Goal: Book appointment/travel/reservation

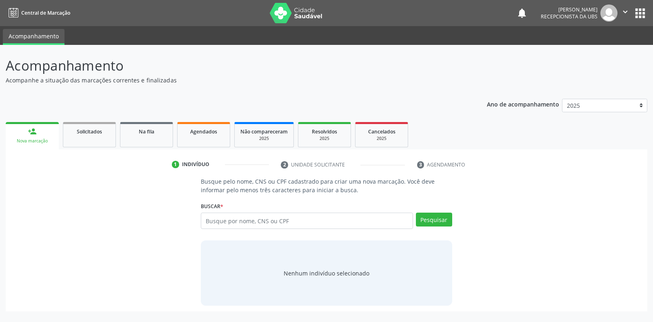
click at [231, 222] on input "text" at bounding box center [307, 221] width 212 height 16
type input "898003458022432"
click at [442, 214] on button "Pesquisar" at bounding box center [434, 220] width 36 height 14
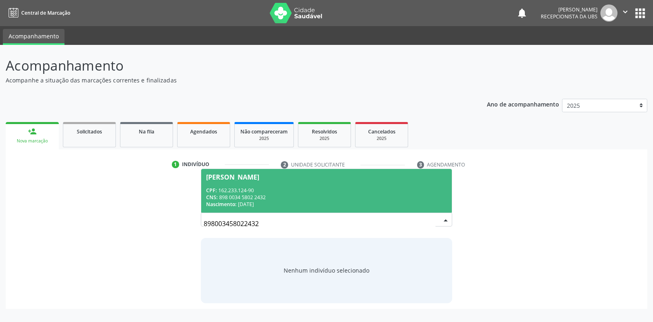
click at [387, 192] on div "CPF: 162.233.124-90" at bounding box center [326, 190] width 240 height 7
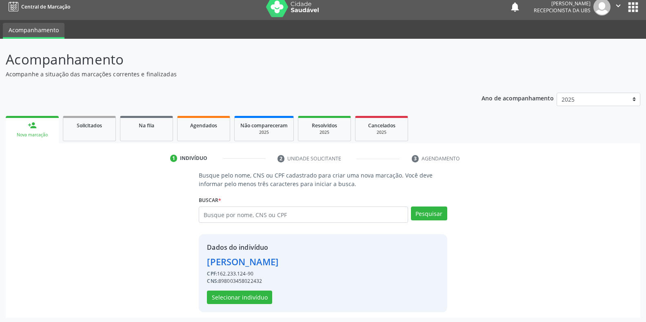
scroll to position [8, 0]
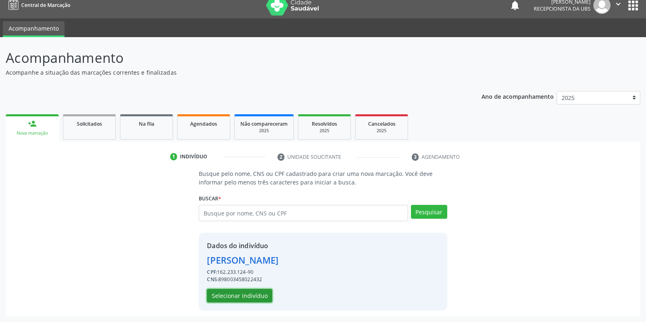
click at [249, 300] on button "Selecionar indivíduo" at bounding box center [239, 296] width 65 height 14
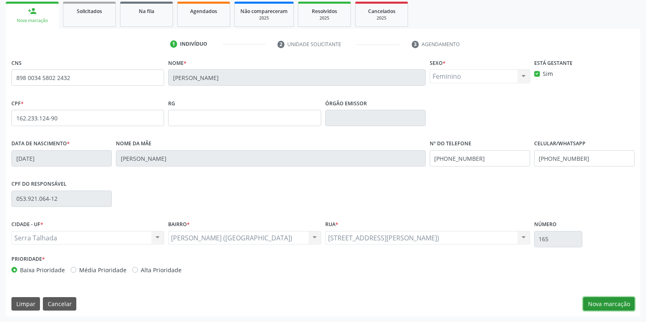
click at [607, 307] on button "Nova marcação" at bounding box center [608, 304] width 51 height 14
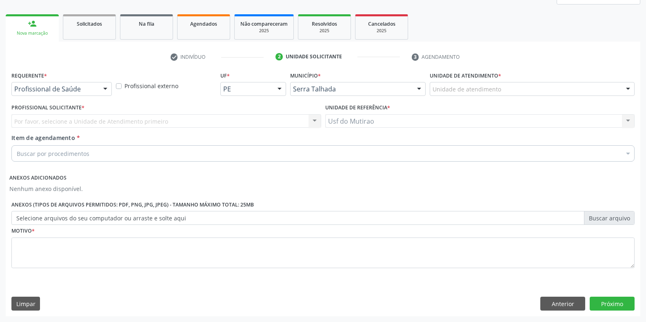
scroll to position [108, 0]
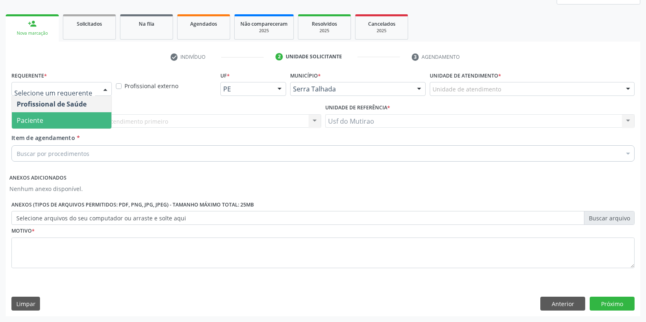
click at [52, 121] on span "Paciente" at bounding box center [62, 120] width 100 height 16
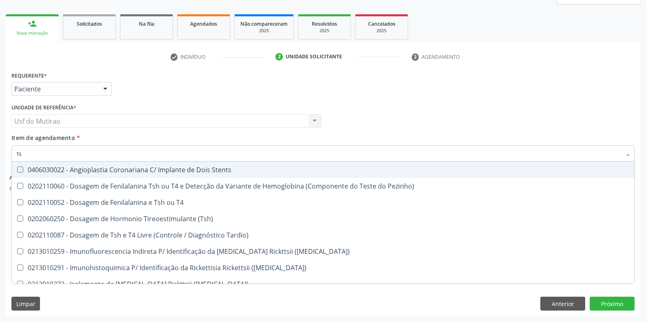
type input "tsh"
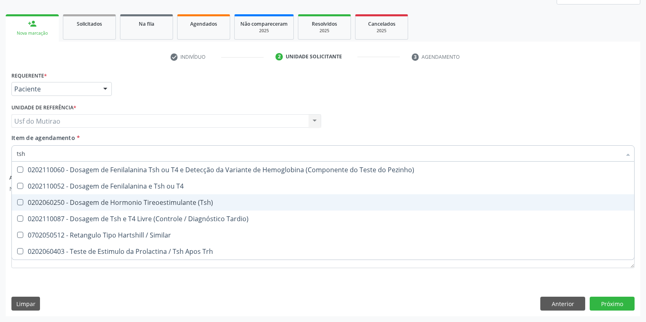
click at [115, 203] on div "0202060250 - Dosagem de Hormonio Tireoestimulante (Tsh)" at bounding box center [323, 202] width 613 height 7
checkbox \(Tsh\) "true"
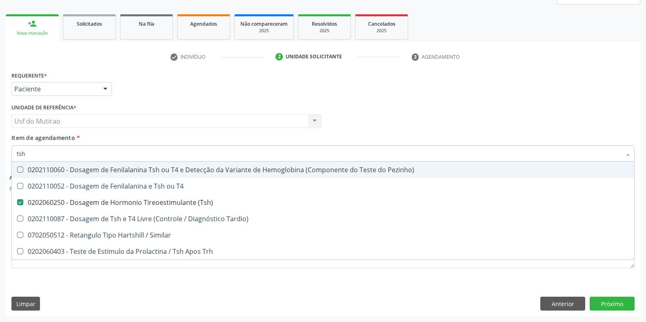
drag, startPoint x: 128, startPoint y: 153, endPoint x: 0, endPoint y: 153, distance: 128.2
click at [0, 153] on div "Acompanhamento Acompanhe a situação das marcações correntes e finalizadas Relat…" at bounding box center [323, 129] width 646 height 385
type input "t"
checkbox \(Tsh\) "false"
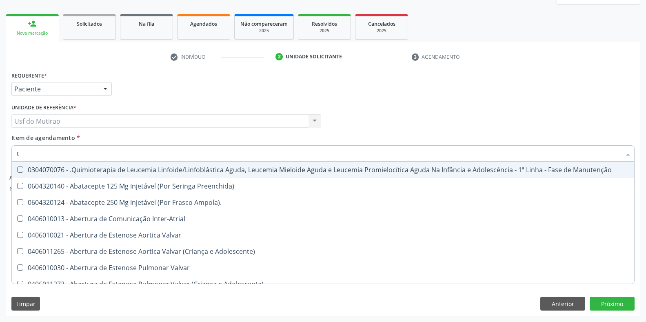
type input "t4"
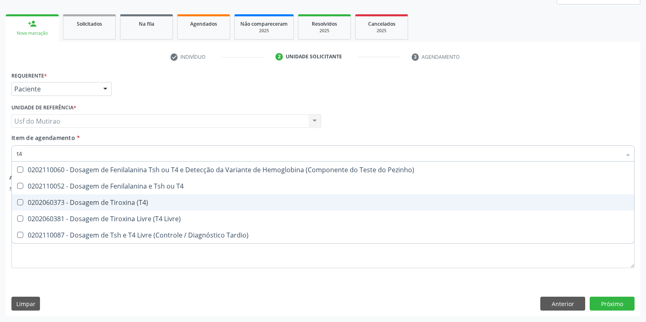
click at [114, 203] on div "0202060373 - Dosagem de Tiroxina (T4)" at bounding box center [323, 202] width 613 height 7
checkbox \(T4\) "true"
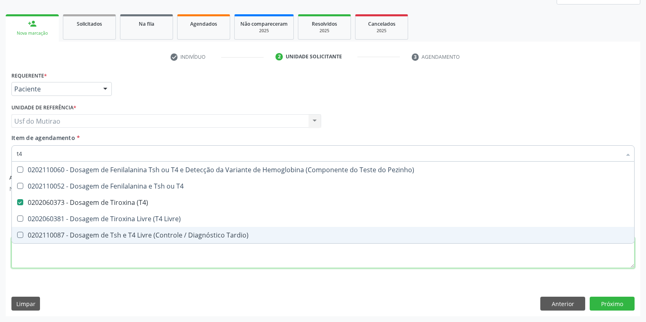
click at [251, 262] on div "Requerente * Paciente Profissional de Saúde Paciente Nenhum resultado encontrad…" at bounding box center [322, 174] width 623 height 210
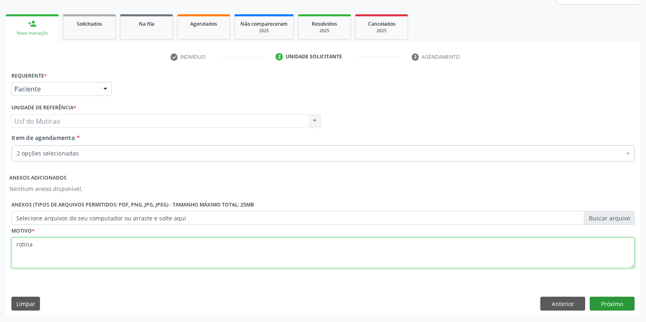
type textarea "rotina"
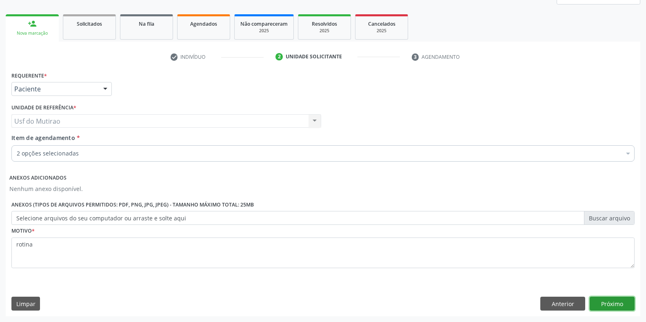
click at [600, 300] on button "Próximo" at bounding box center [612, 304] width 45 height 14
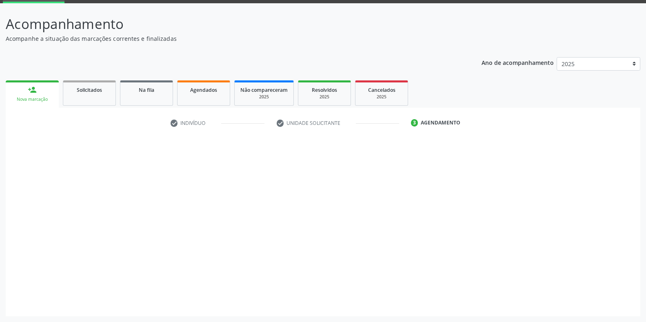
scroll to position [42, 0]
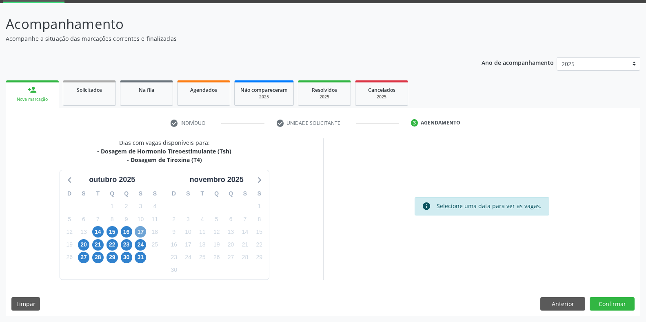
click at [139, 230] on span "17" at bounding box center [140, 231] width 11 height 11
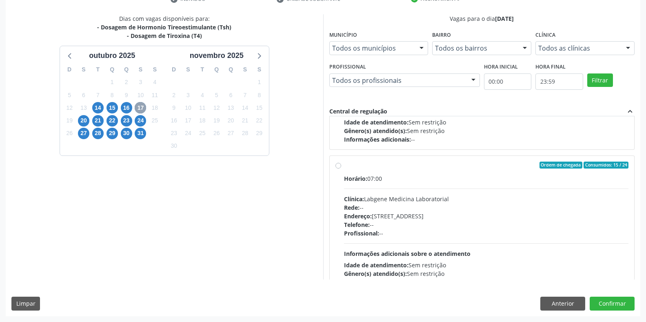
scroll to position [122, 0]
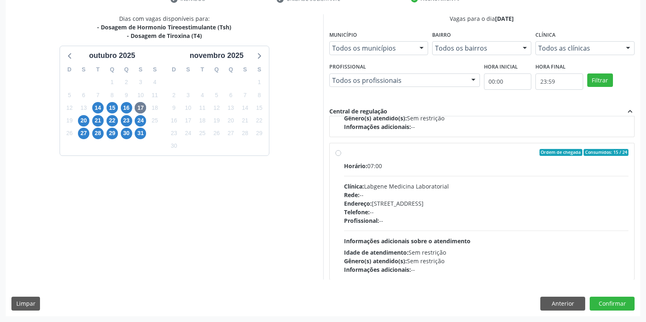
click at [444, 204] on div "Endereço: [STREET_ADDRESS]" at bounding box center [486, 203] width 285 height 9
click at [341, 156] on input "Ordem de chegada Consumidos: 15 / 24 Horário: 07:00 Clínica: Labgene Medicina L…" at bounding box center [339, 152] width 6 height 7
radio input "true"
click at [603, 298] on button "Confirmar" at bounding box center [612, 304] width 45 height 14
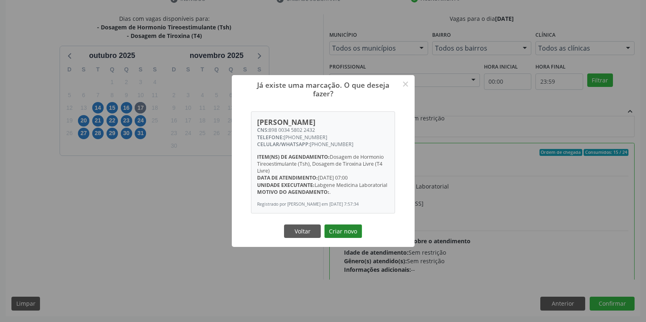
click at [338, 234] on button "Criar novo" at bounding box center [344, 232] width 38 height 14
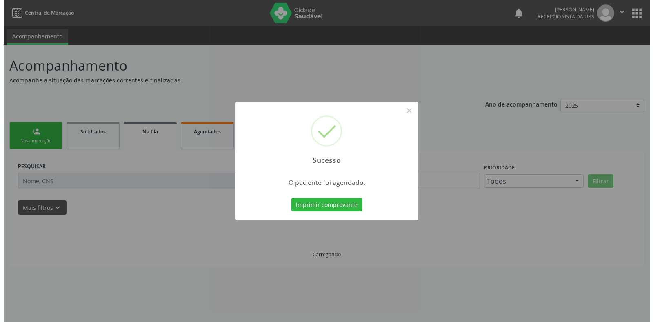
scroll to position [0, 0]
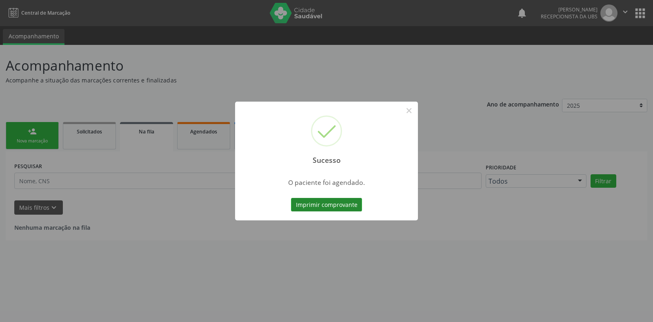
click at [325, 207] on button "Imprimir comprovante" at bounding box center [326, 205] width 71 height 14
